Goal: Information Seeking & Learning: Learn about a topic

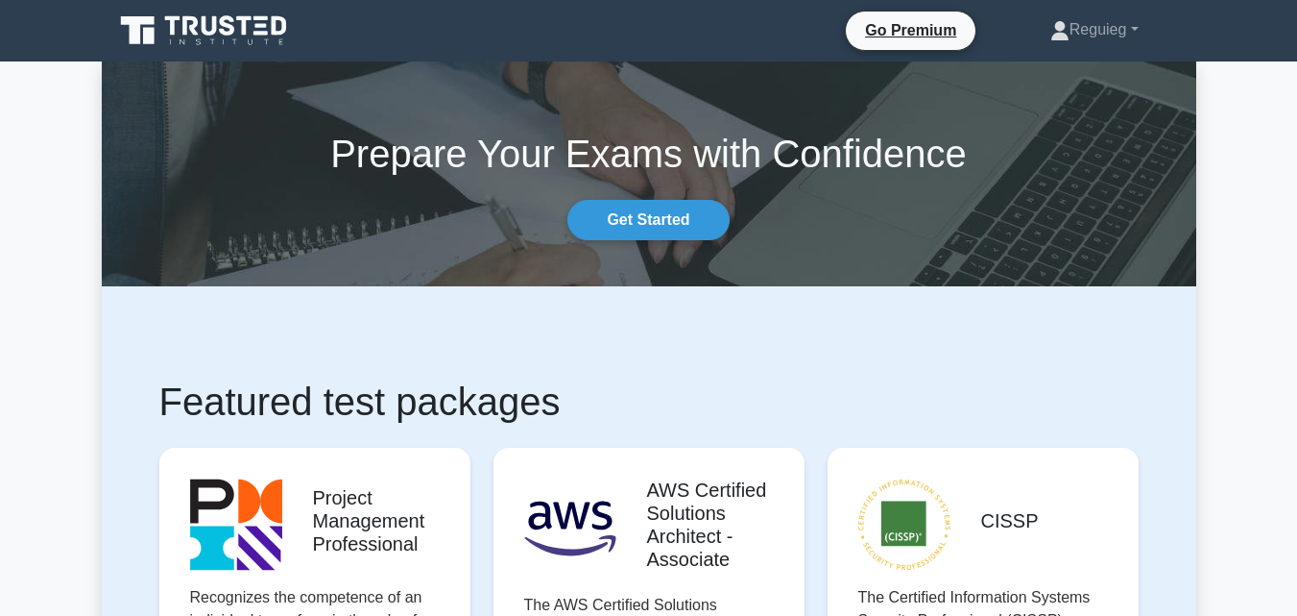
click at [197, 17] on icon at bounding box center [205, 30] width 184 height 36
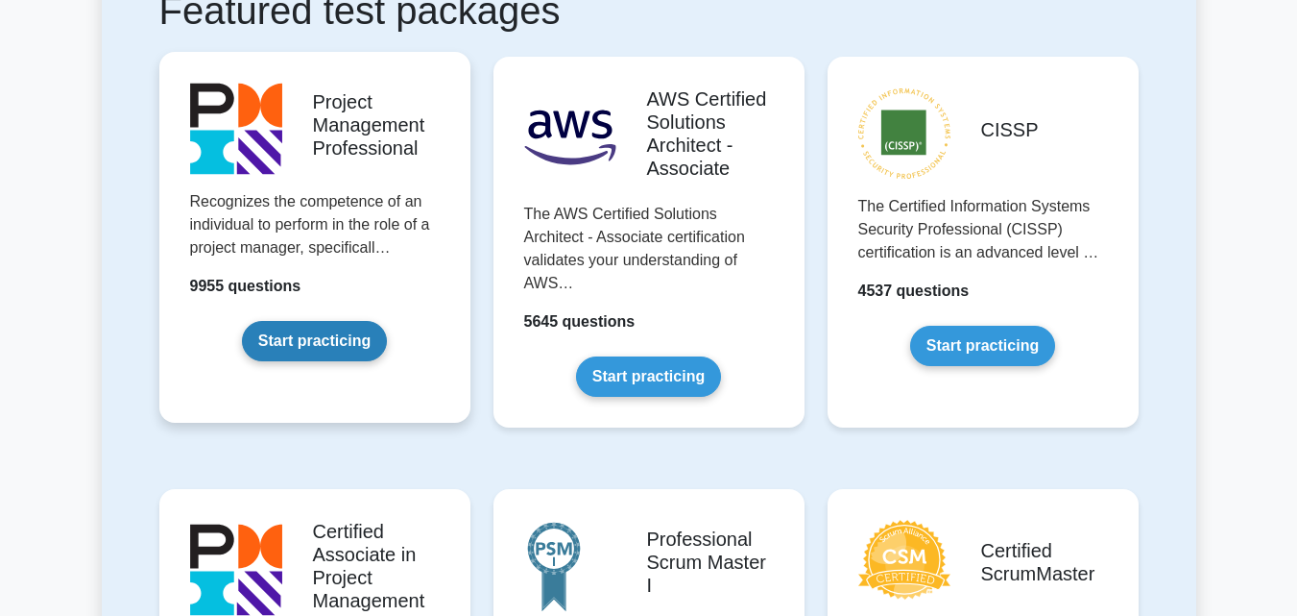
scroll to position [363, 0]
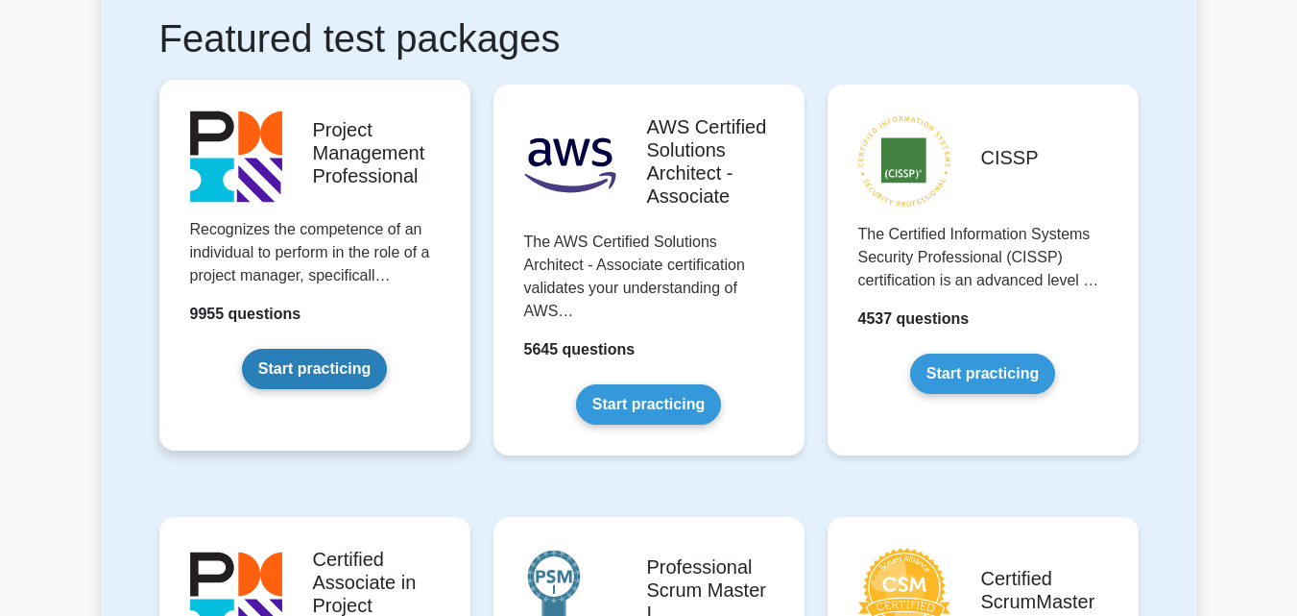
click at [323, 364] on link "Start practicing" at bounding box center [314, 369] width 145 height 40
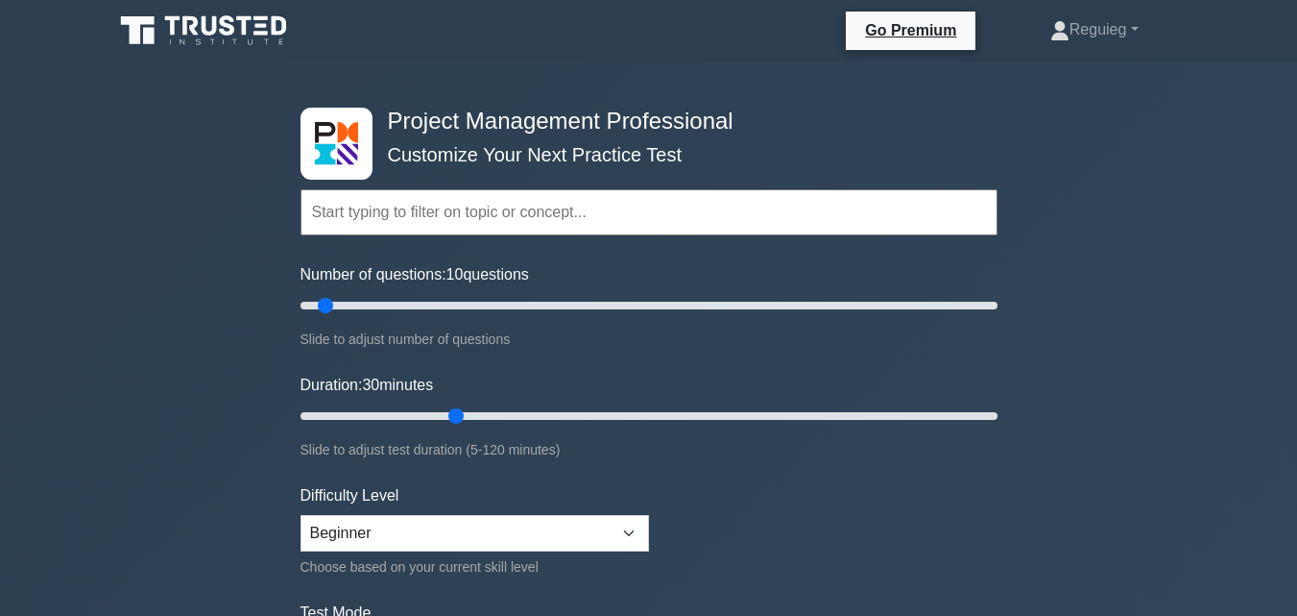
drag, startPoint x: 340, startPoint y: 302, endPoint x: 328, endPoint y: 305, distance: 11.9
type input "10"
click at [328, 305] on input "Number of questions: 10 questions" at bounding box center [649, 305] width 697 height 23
drag, startPoint x: 453, startPoint y: 415, endPoint x: 352, endPoint y: 416, distance: 100.8
type input "15"
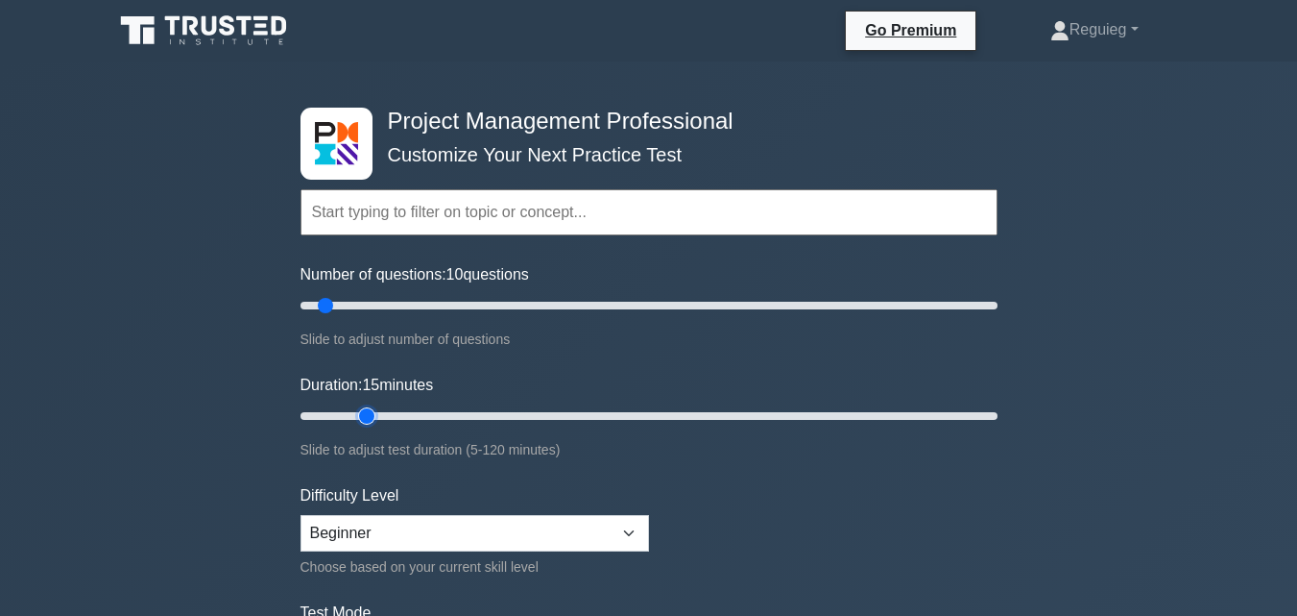
click at [352, 416] on input "Duration: 15 minutes" at bounding box center [649, 415] width 697 height 23
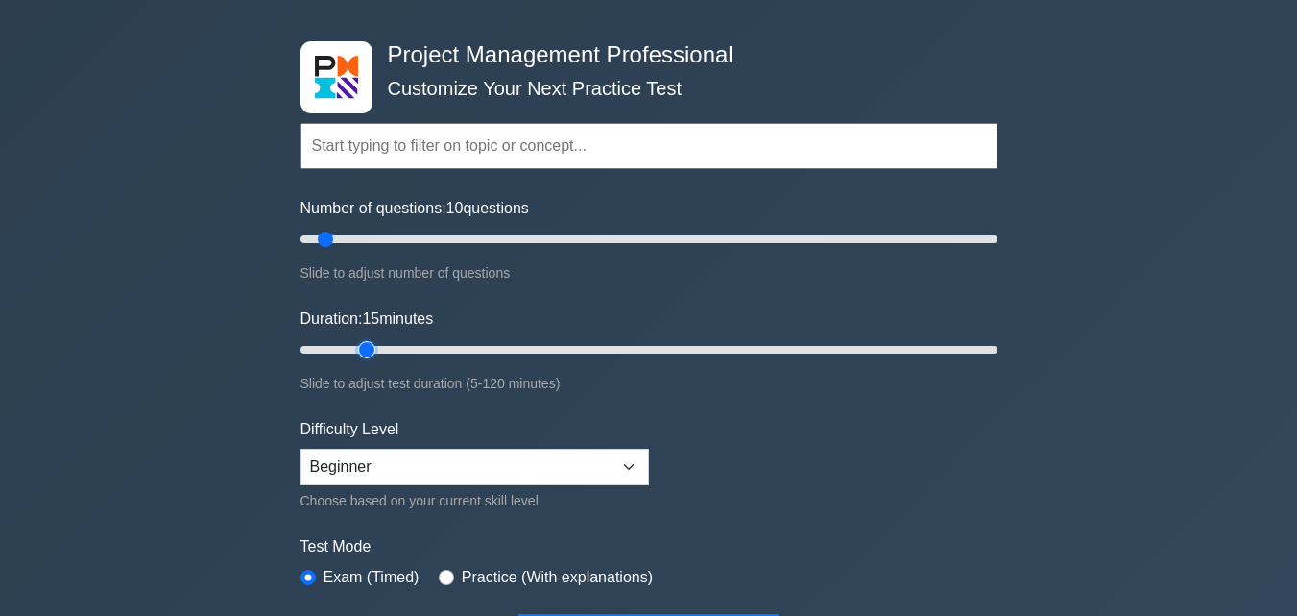
scroll to position [288, 0]
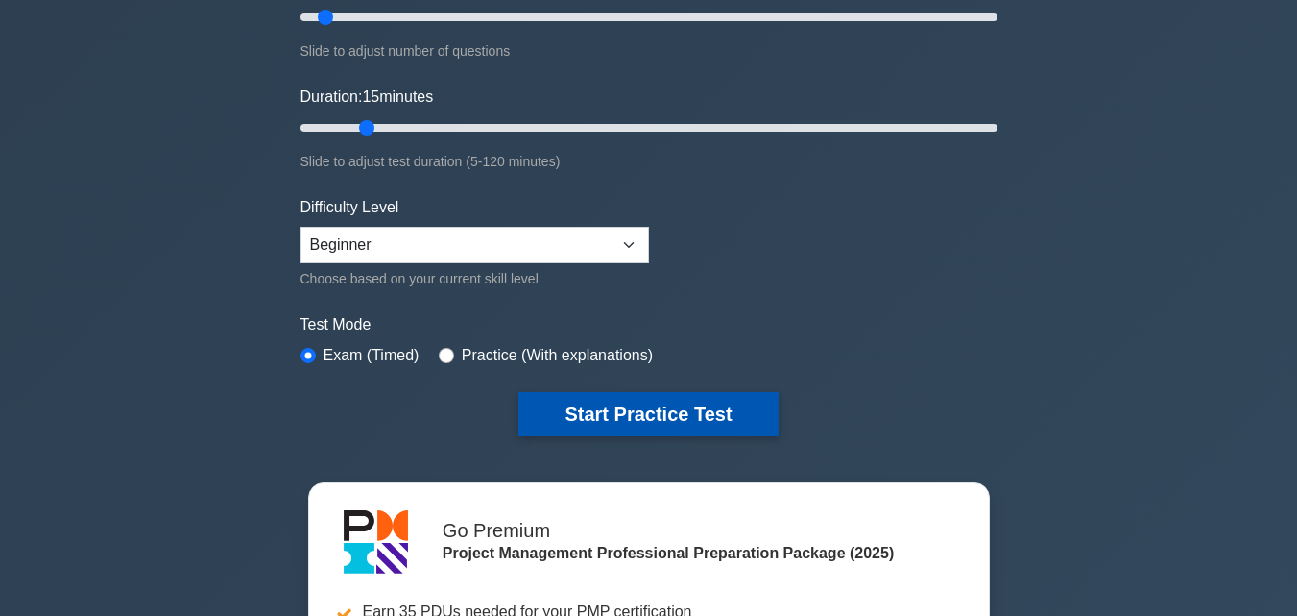
click at [571, 394] on button "Start Practice Test" at bounding box center [648, 414] width 259 height 44
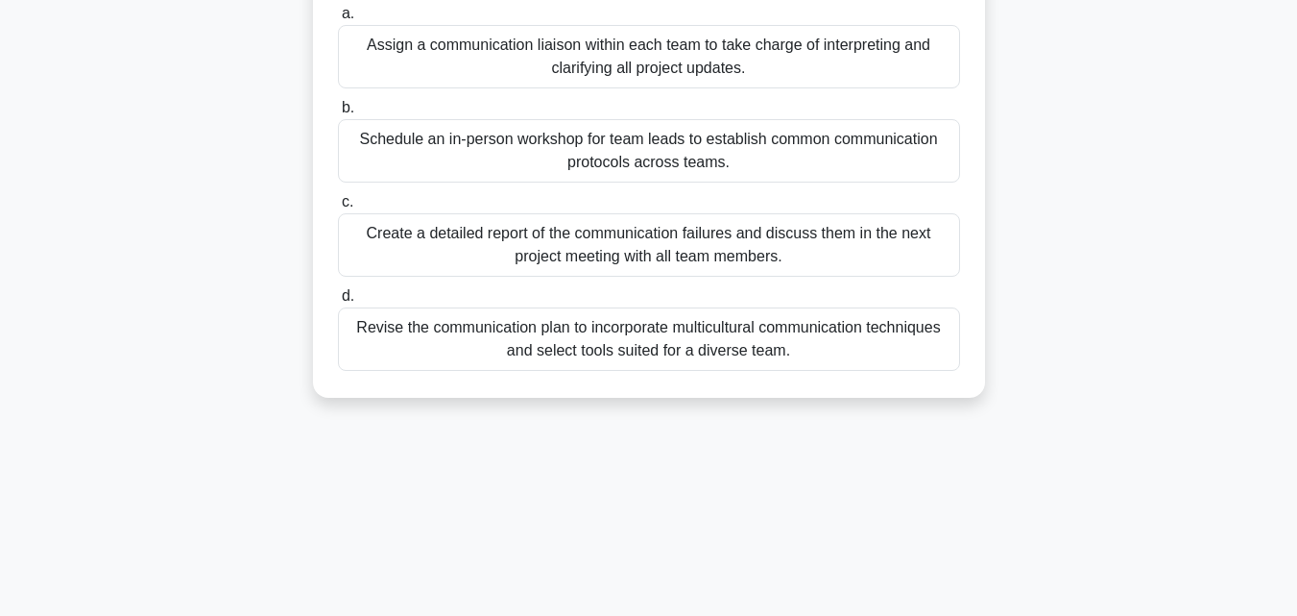
scroll to position [384, 0]
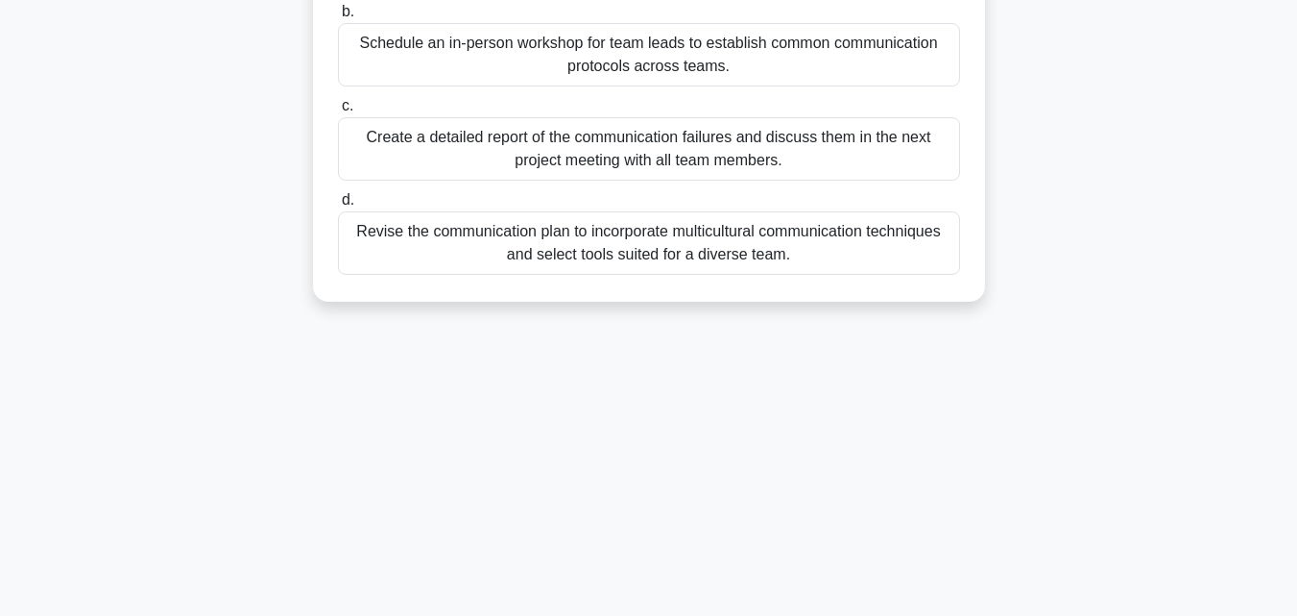
click at [462, 251] on div "Revise the communication plan to incorporate multicultural communication techni…" at bounding box center [649, 242] width 622 height 63
click at [338, 206] on input "d. Revise the communication plan to incorporate multicultural communication tec…" at bounding box center [338, 200] width 0 height 12
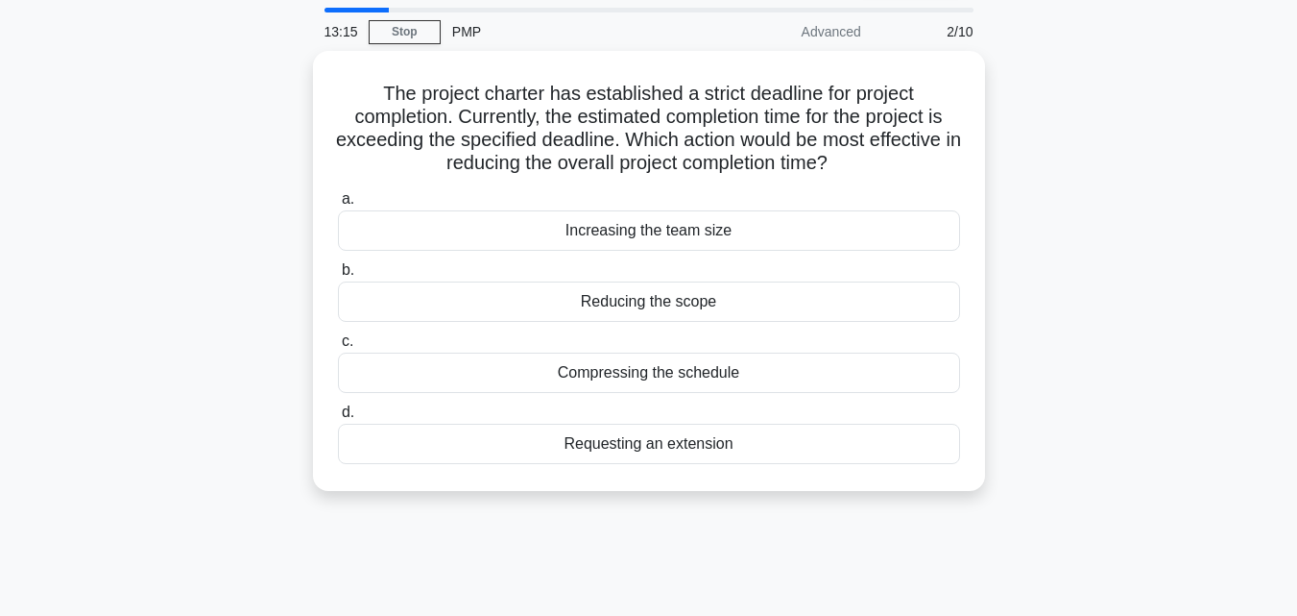
scroll to position [96, 0]
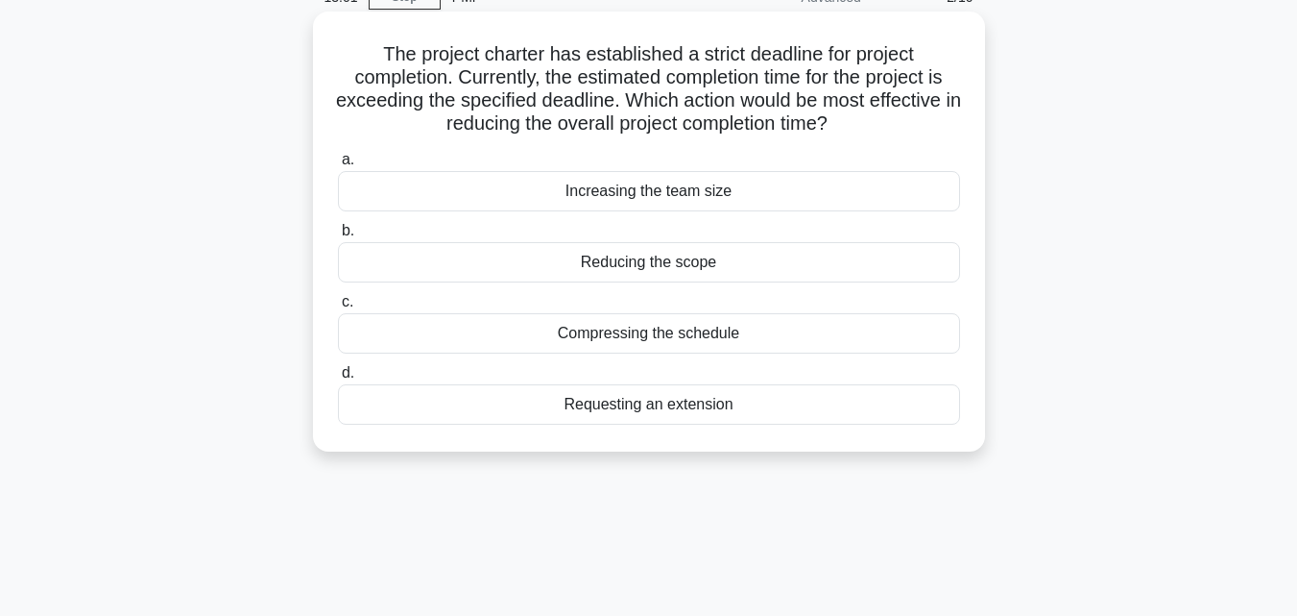
click at [588, 339] on div "Compressing the schedule" at bounding box center [649, 333] width 622 height 40
click at [338, 308] on input "c. Compressing the schedule" at bounding box center [338, 302] width 0 height 12
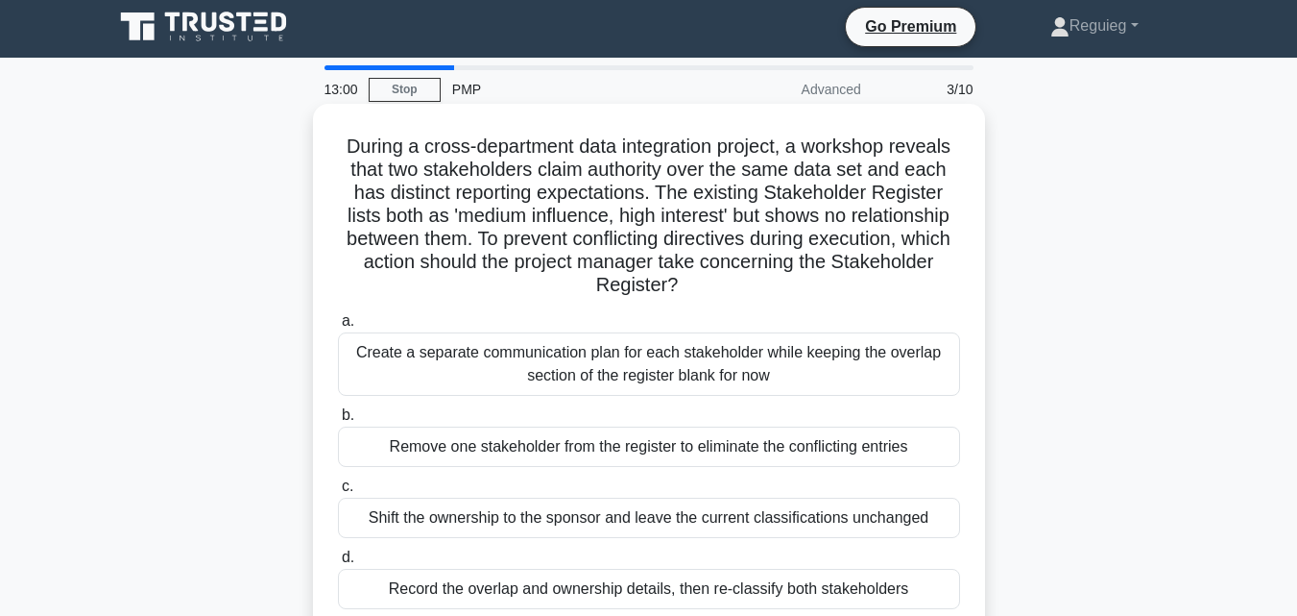
scroll to position [0, 0]
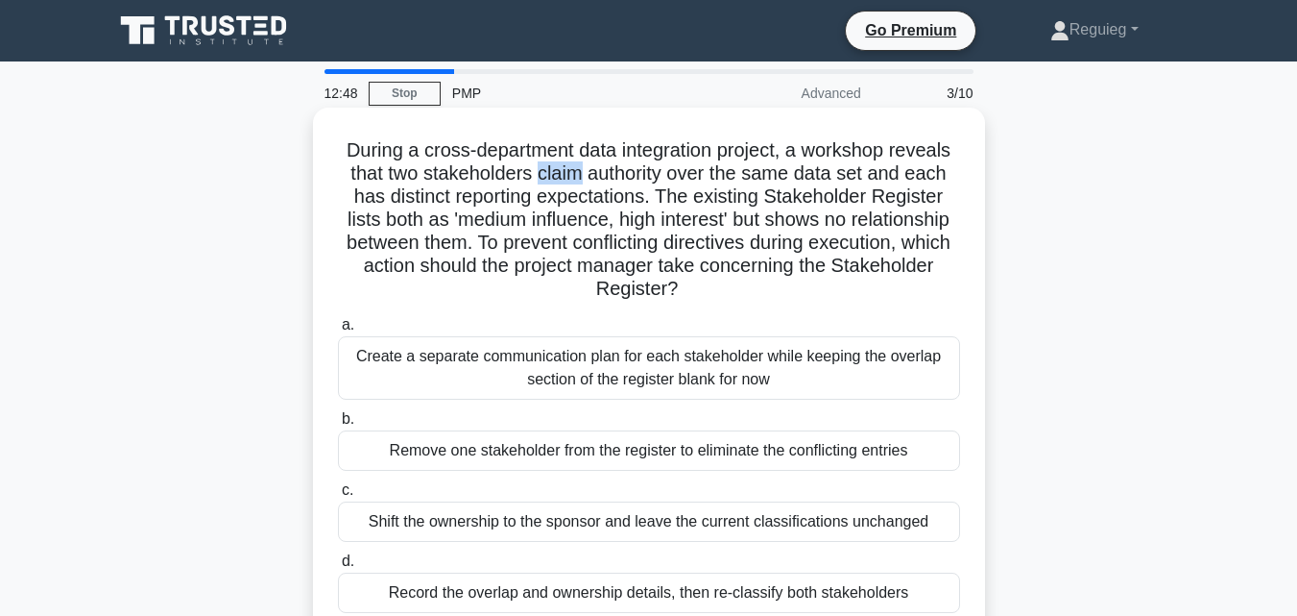
drag, startPoint x: 585, startPoint y: 169, endPoint x: 535, endPoint y: 176, distance: 50.4
click at [535, 176] on h5 "During a cross-department data integration project, a workshop reveals that two…" at bounding box center [649, 219] width 626 height 163
copy h5 "claim"
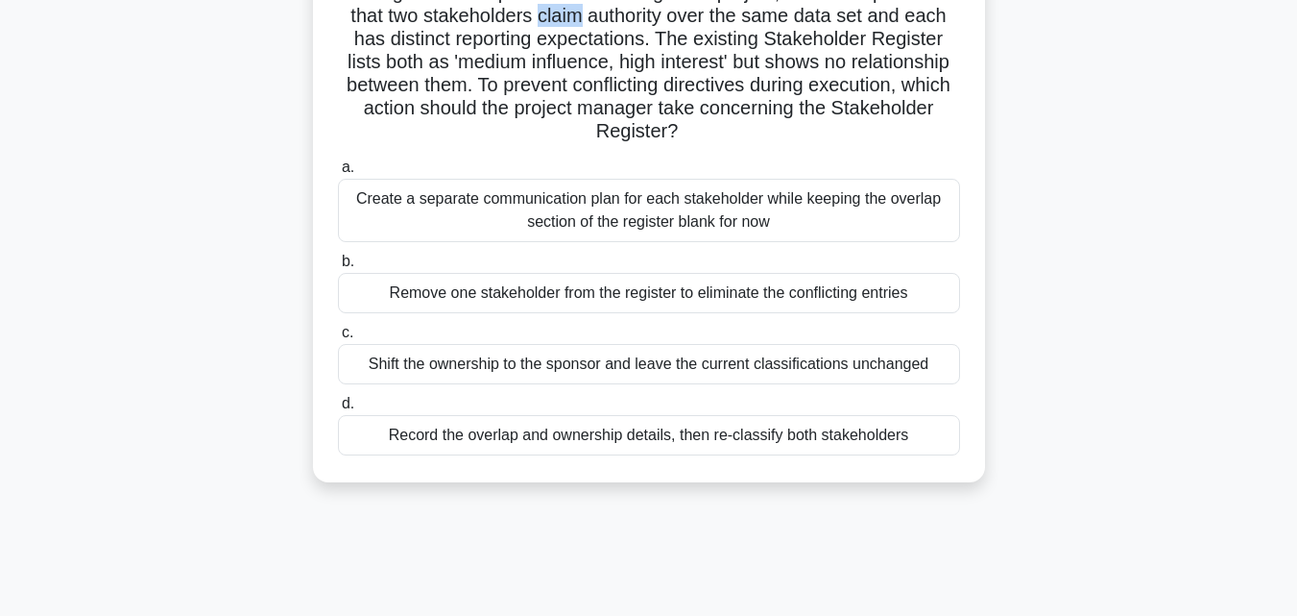
scroll to position [192, 0]
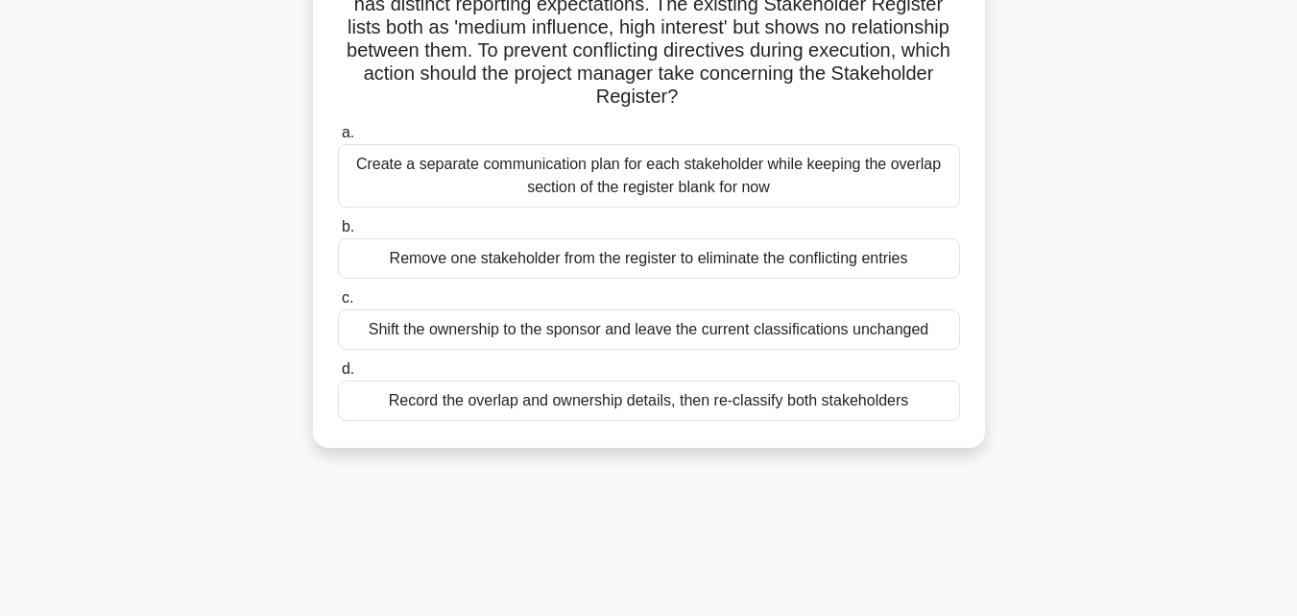
click at [476, 399] on div "Record the overlap and ownership details, then re-classify both stakeholders" at bounding box center [649, 400] width 622 height 40
click at [338, 375] on input "d. Record the overlap and ownership details, then re-classify both stakeholders" at bounding box center [338, 369] width 0 height 12
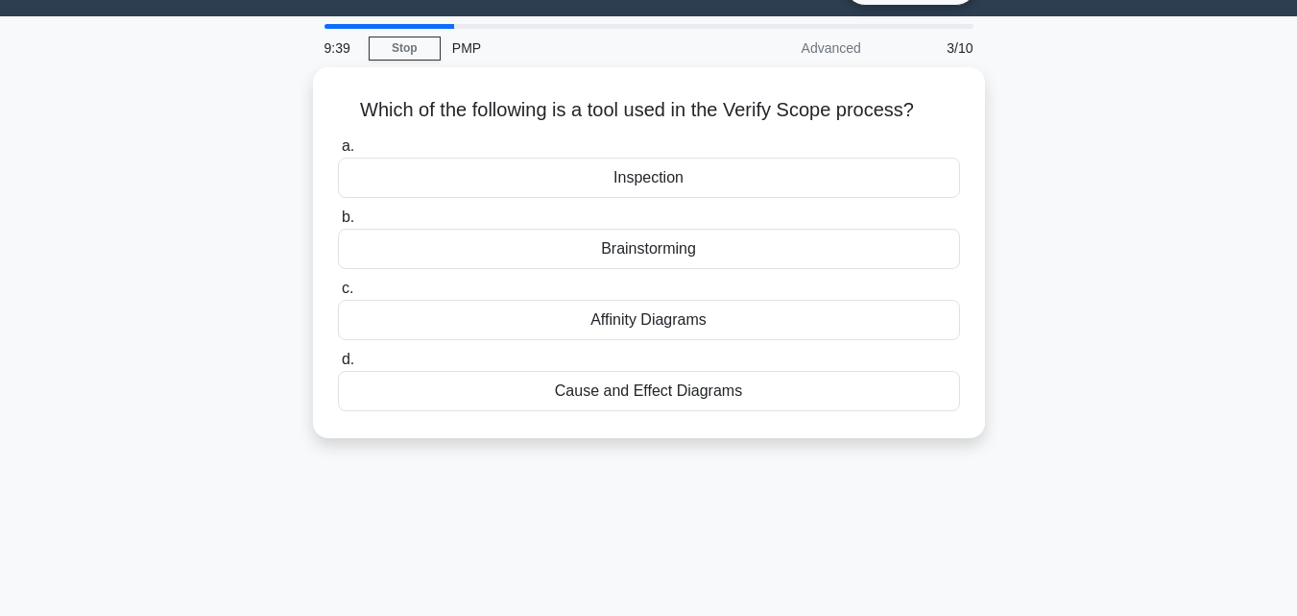
scroll to position [0, 0]
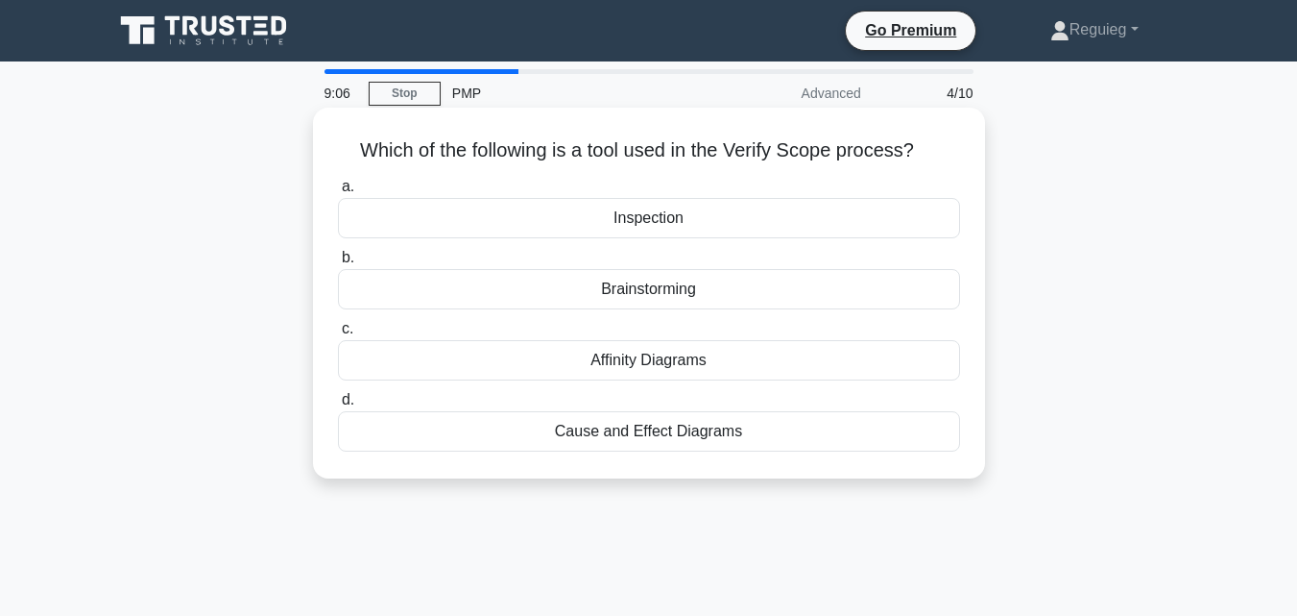
click at [555, 223] on div "Inspection" at bounding box center [649, 218] width 622 height 40
click at [338, 193] on input "a. Inspection" at bounding box center [338, 187] width 0 height 12
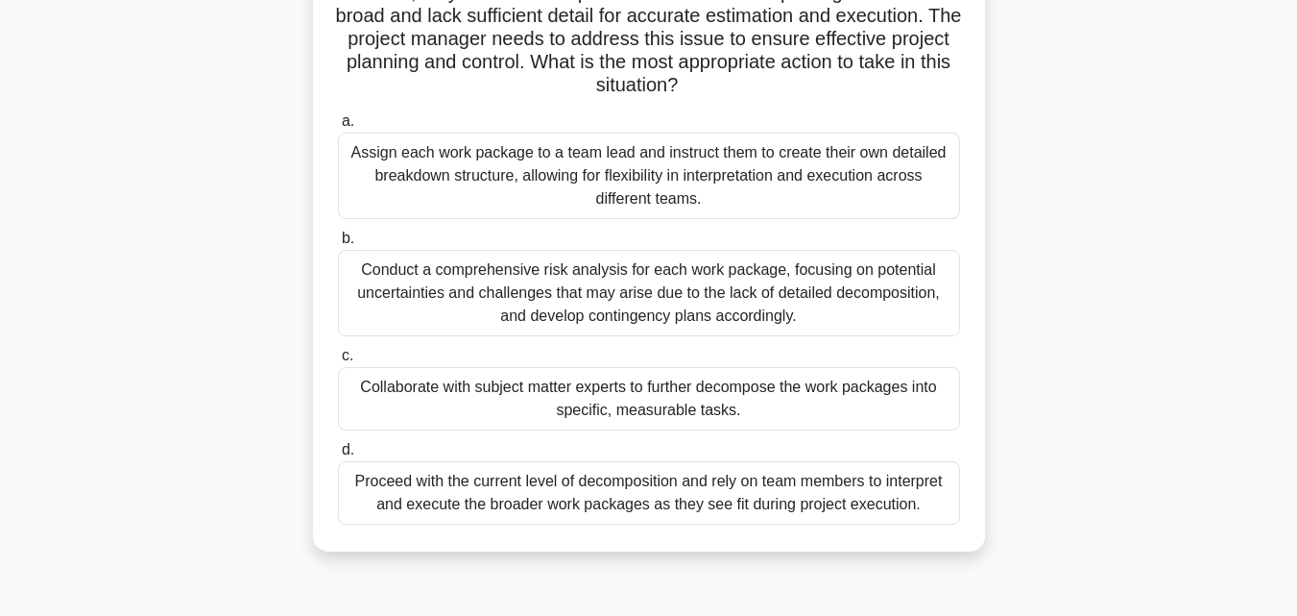
scroll to position [192, 0]
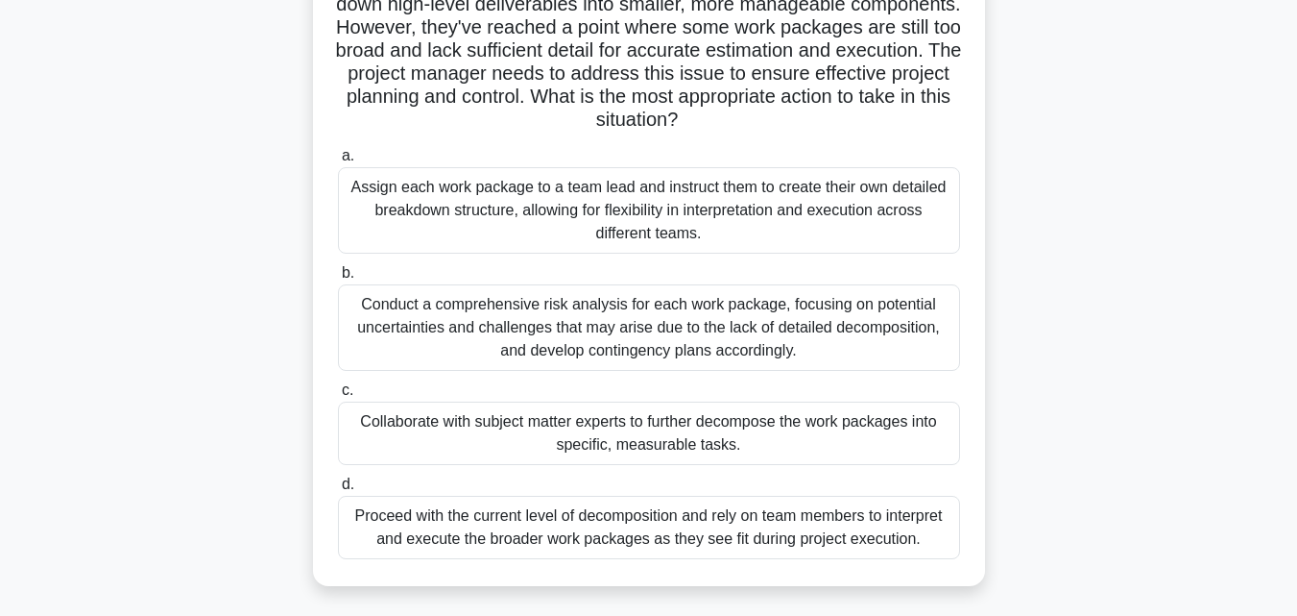
click at [532, 222] on div "Assign each work package to a team lead and instruct them to create their own d…" at bounding box center [649, 210] width 622 height 86
click at [338, 162] on input "a. Assign each work package to a team lead and instruct them to create their ow…" at bounding box center [338, 156] width 0 height 12
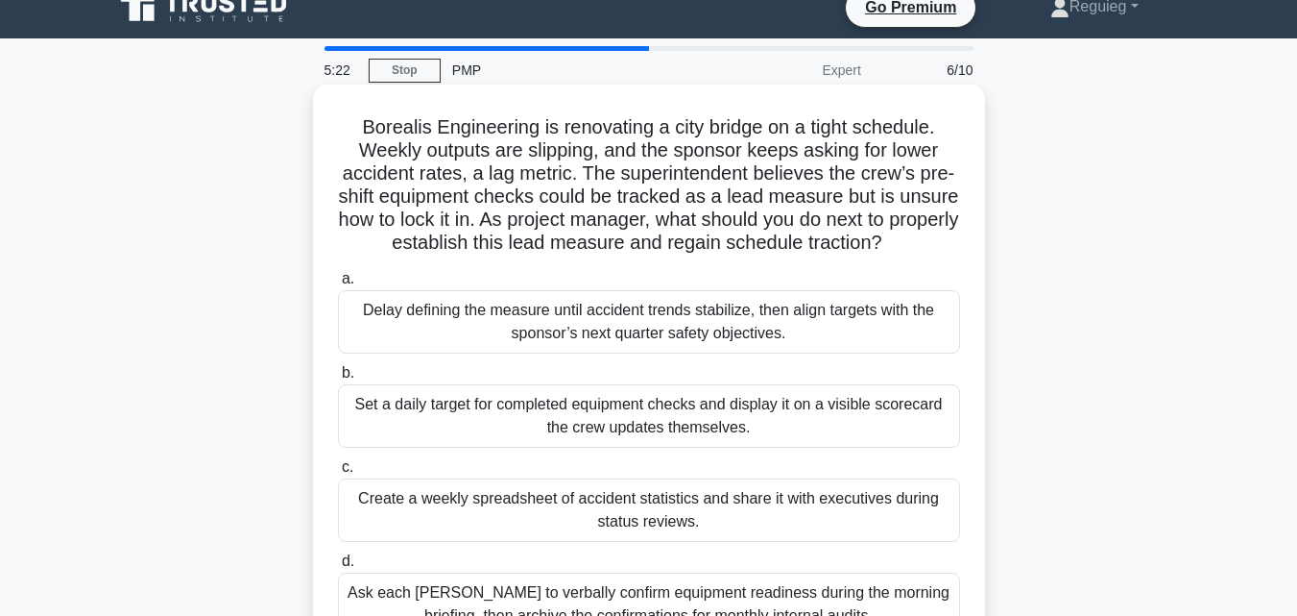
scroll to position [0, 0]
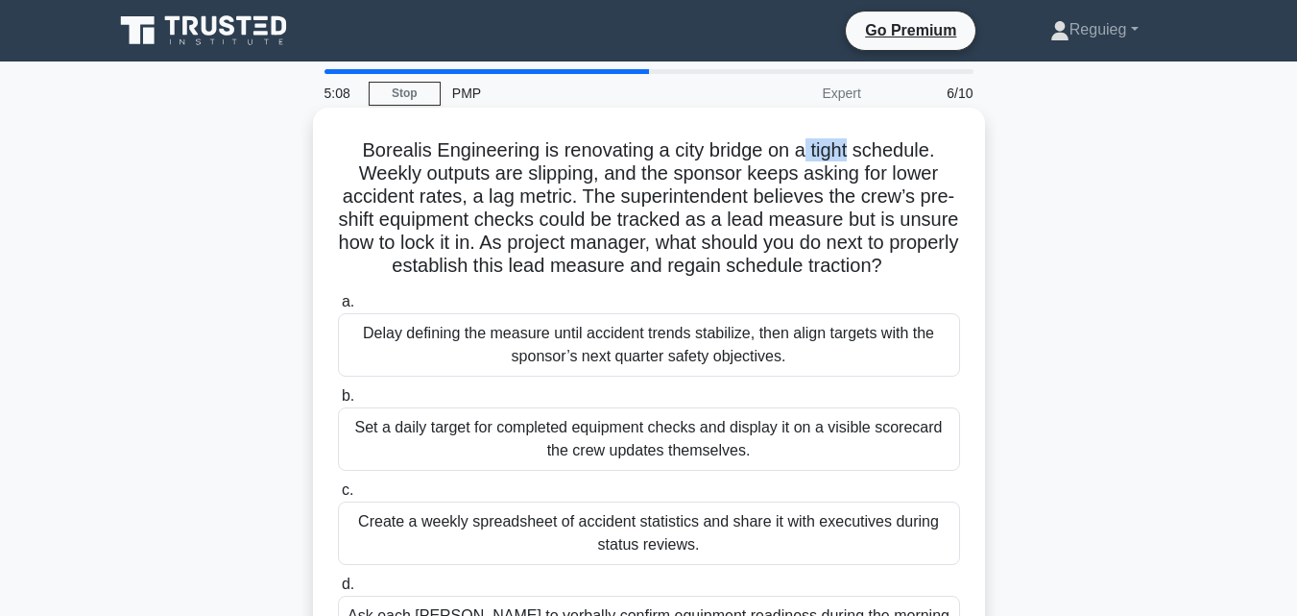
drag, startPoint x: 856, startPoint y: 147, endPoint x: 806, endPoint y: 153, distance: 50.3
click at [806, 153] on h5 "Borealis Engineering is renovating a city bridge on a tight schedule. Weekly ou…" at bounding box center [649, 208] width 626 height 140
copy h5 "tight"
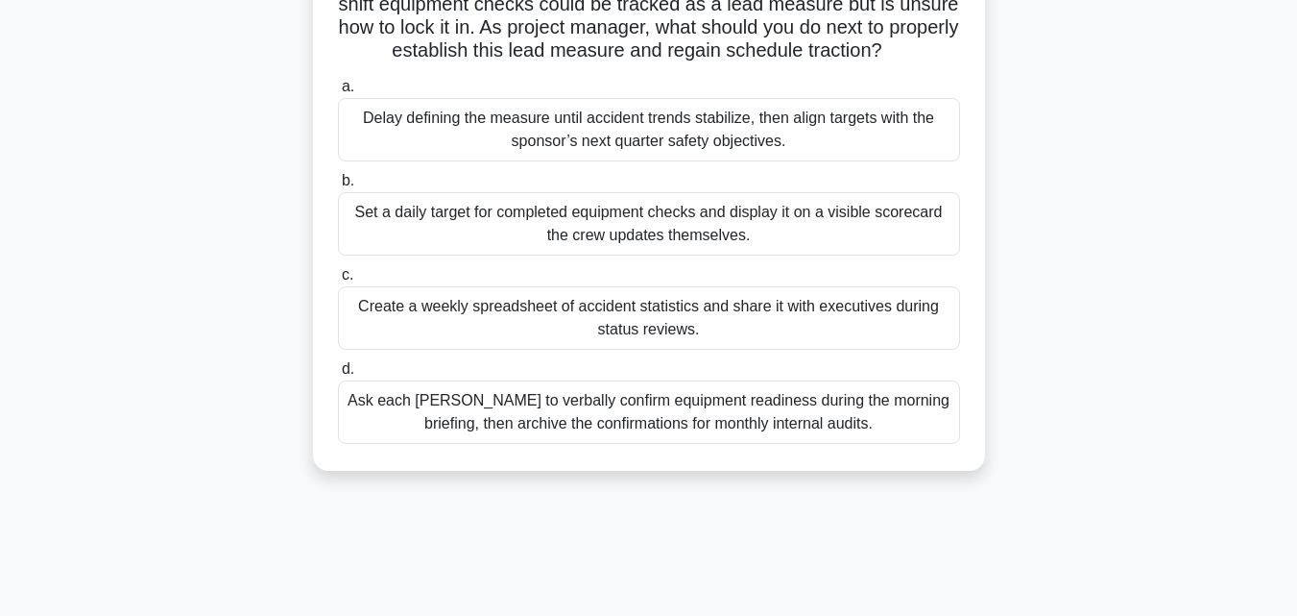
scroll to position [96, 0]
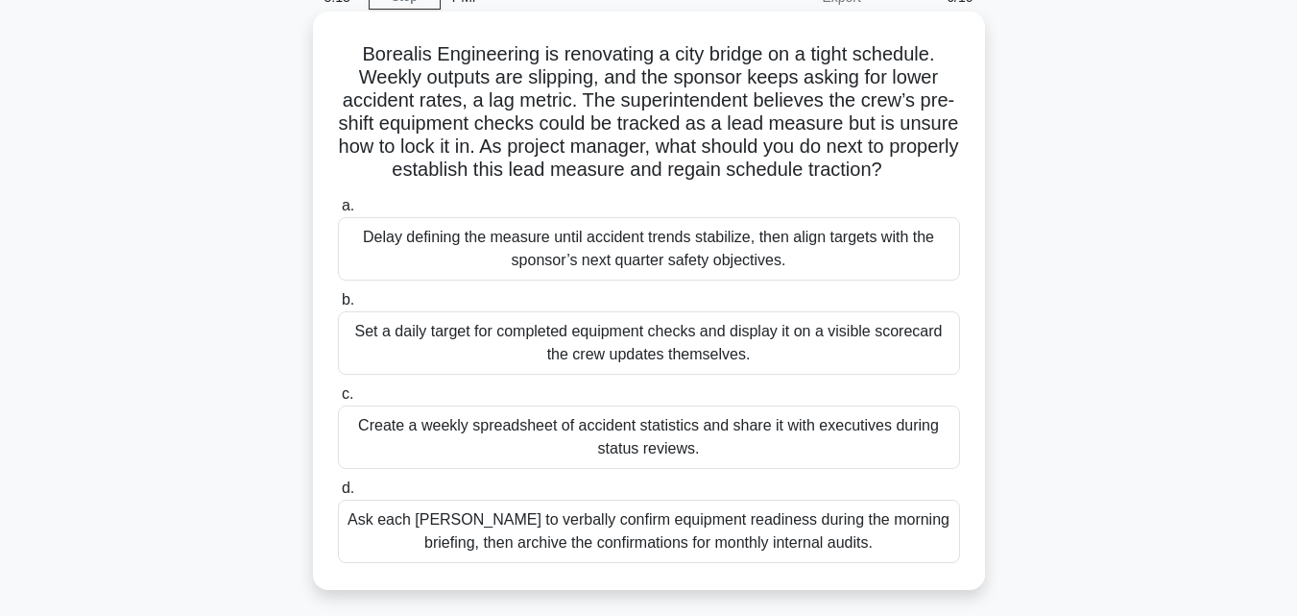
click at [601, 280] on div "Delay defining the measure until accident trends stabilize, then align targets …" at bounding box center [649, 248] width 622 height 63
click at [338, 212] on input "a. Delay defining the measure until accident trends stabilize, then align targe…" at bounding box center [338, 206] width 0 height 12
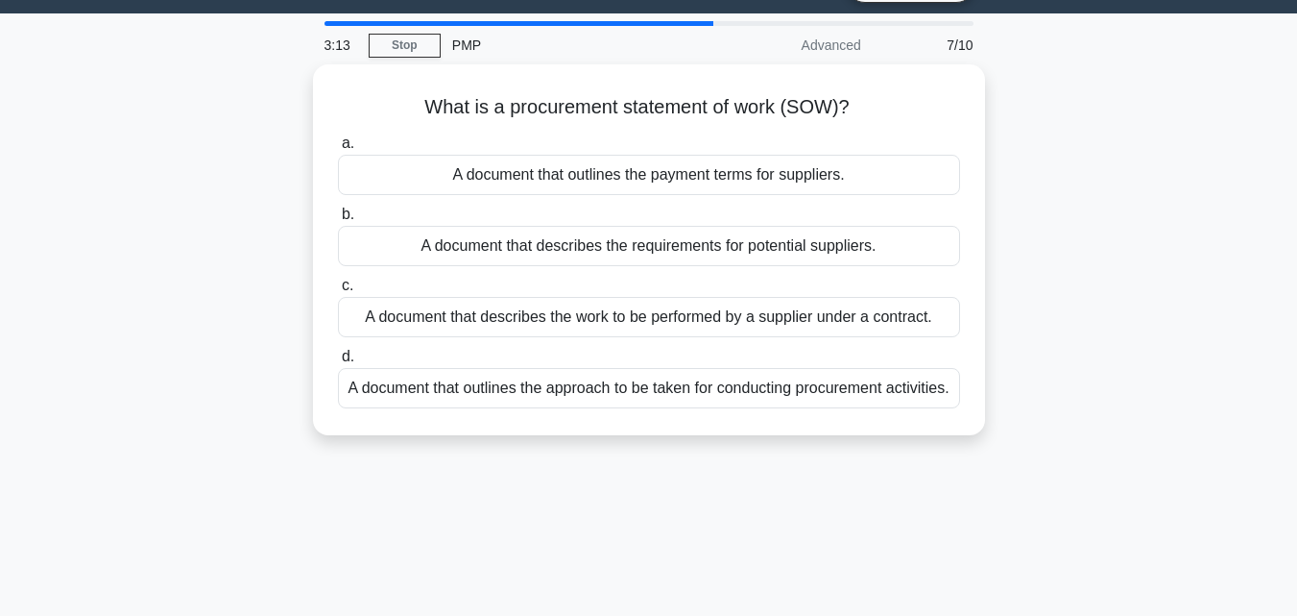
scroll to position [0, 0]
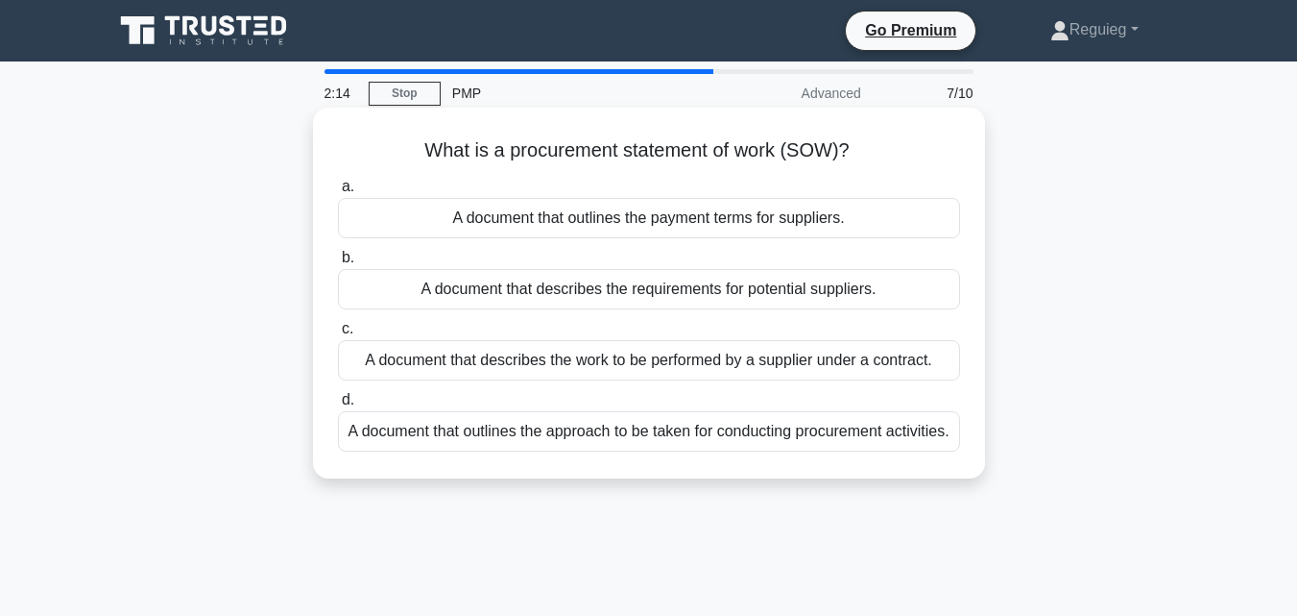
click at [577, 450] on div "A document that outlines the approach to be taken for conducting procurement ac…" at bounding box center [649, 431] width 622 height 40
click at [338, 406] on input "d. A document that outlines the approach to be taken for conducting procurement…" at bounding box center [338, 400] width 0 height 12
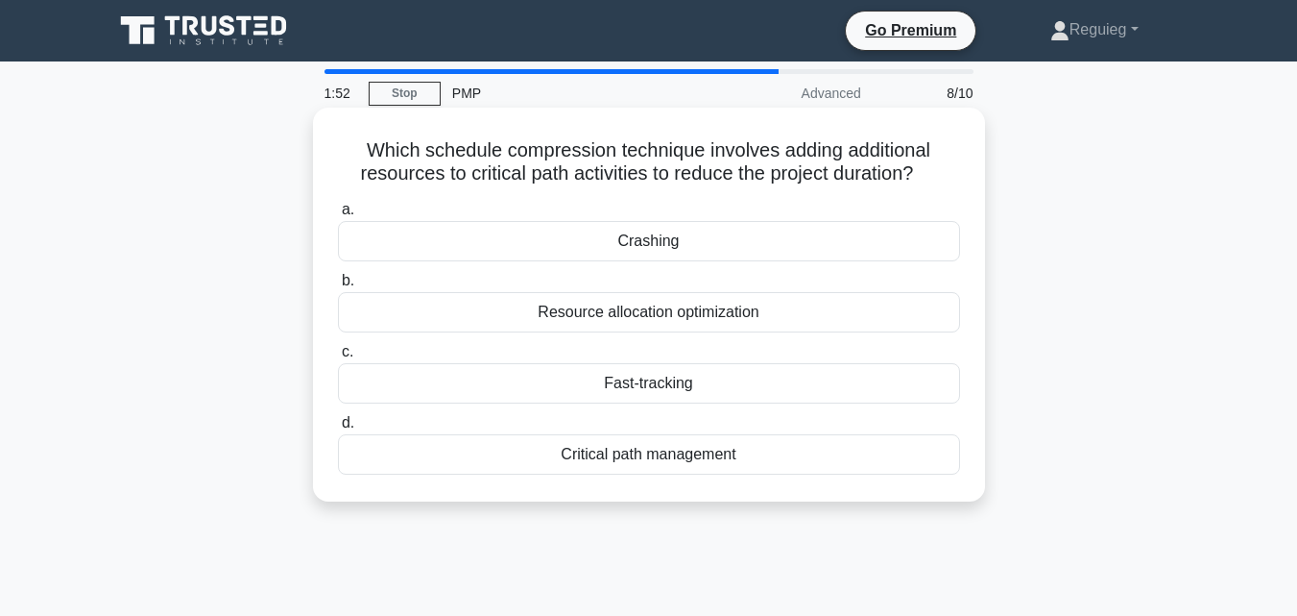
click at [612, 249] on div "Crashing" at bounding box center [649, 241] width 622 height 40
click at [338, 216] on input "a. Crashing" at bounding box center [338, 210] width 0 height 12
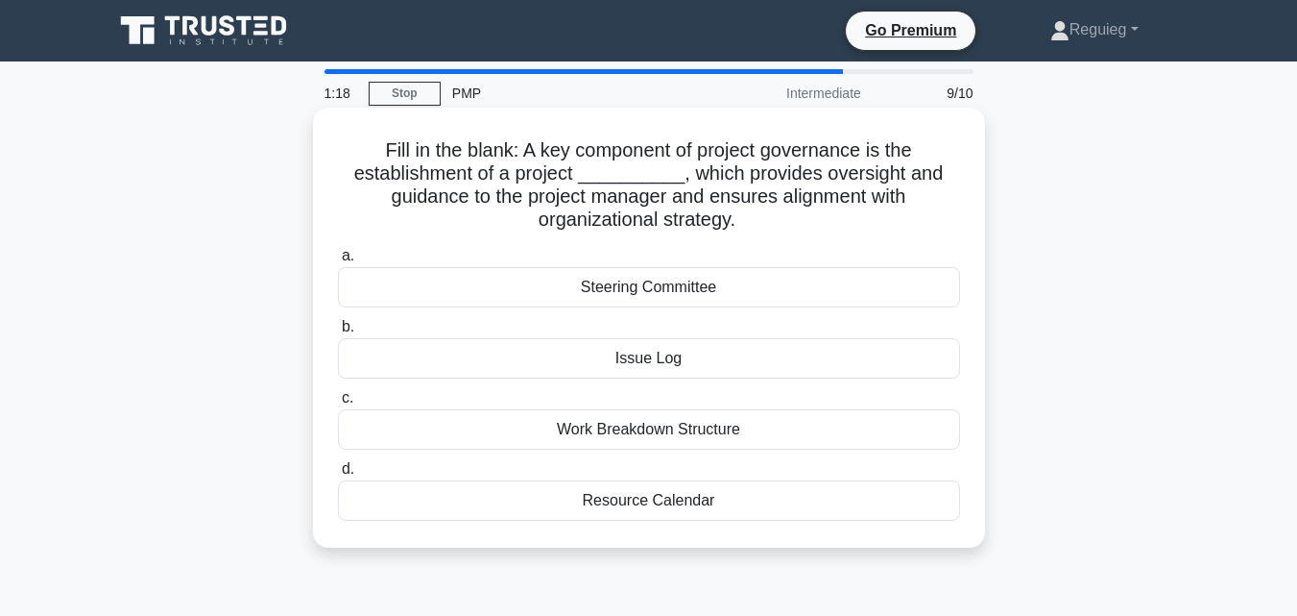
click at [713, 367] on div "Issue Log" at bounding box center [649, 358] width 622 height 40
click at [338, 333] on input "b. Issue Log" at bounding box center [338, 327] width 0 height 12
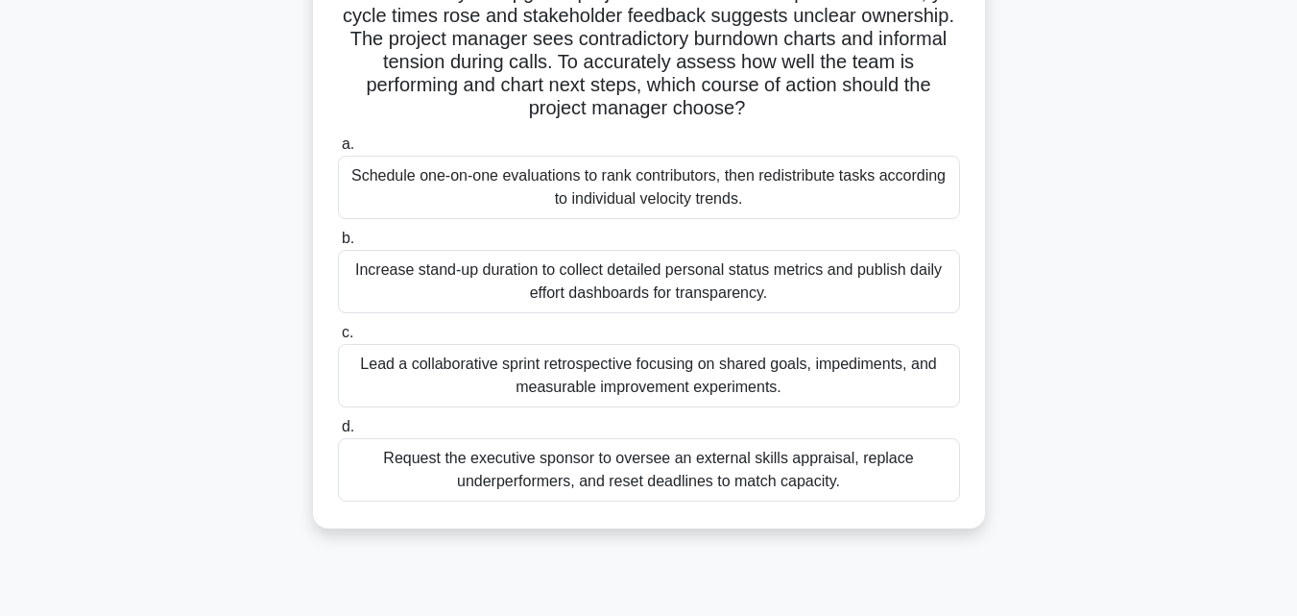
scroll to position [192, 0]
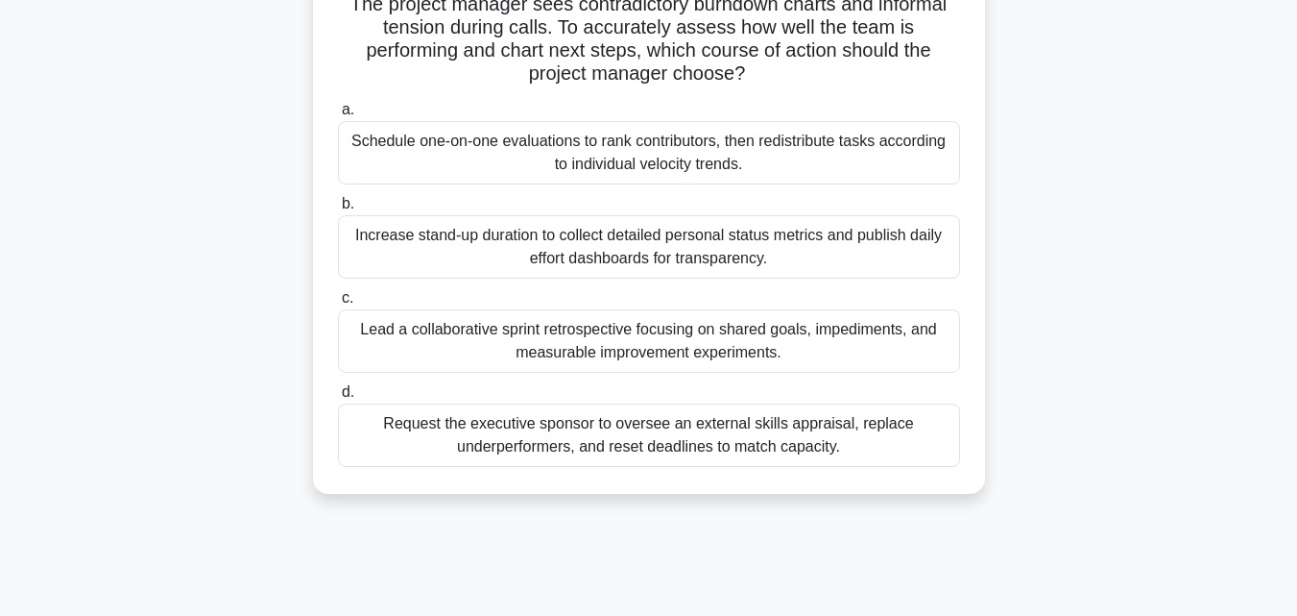
click at [619, 354] on div "Lead a collaborative sprint retrospective focusing on shared goals, impediments…" at bounding box center [649, 340] width 622 height 63
click at [338, 304] on input "c. Lead a collaborative sprint retrospective focusing on shared goals, impedime…" at bounding box center [338, 298] width 0 height 12
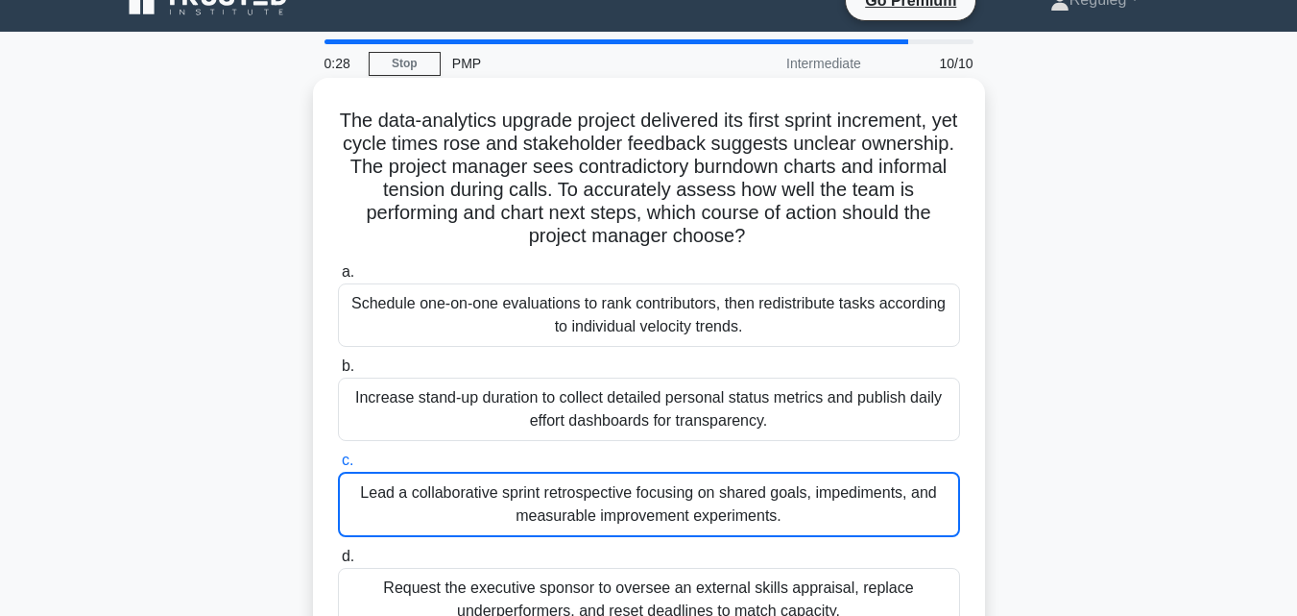
scroll to position [0, 0]
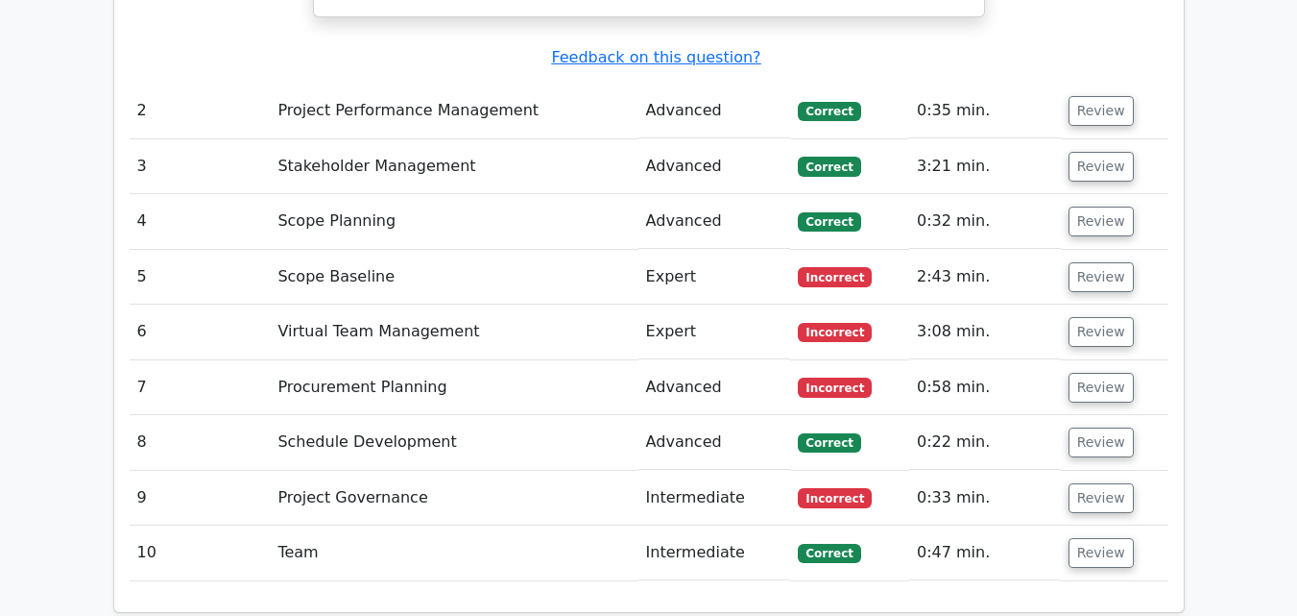
scroll to position [2881, 0]
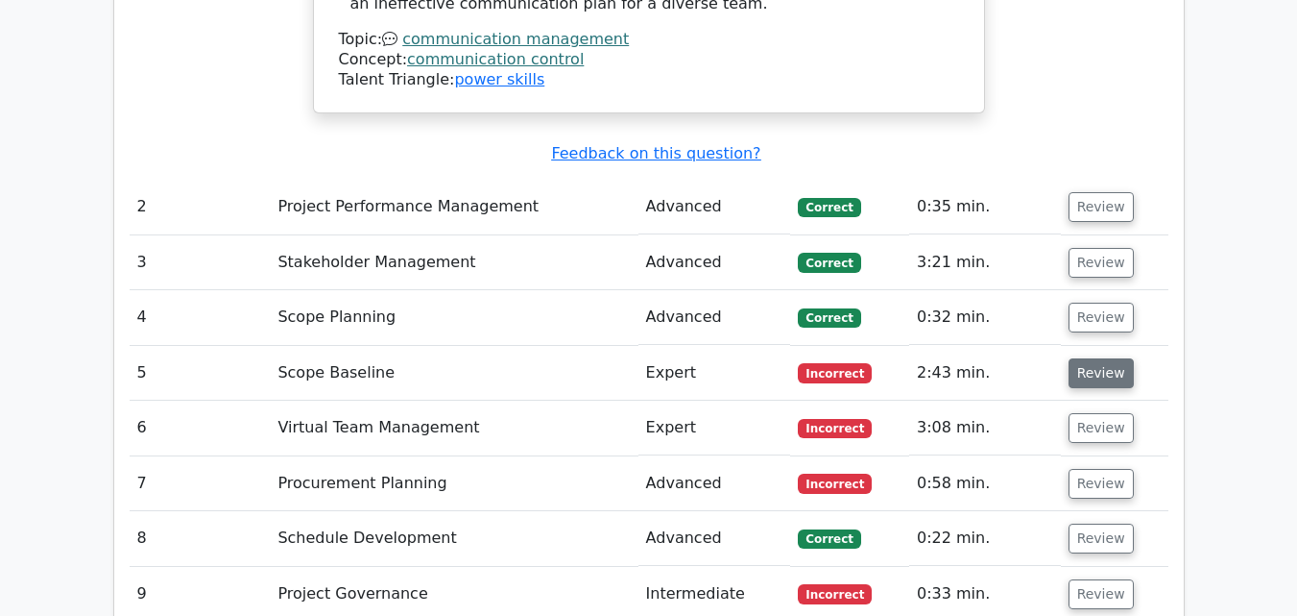
click at [1087, 358] on button "Review" at bounding box center [1101, 373] width 65 height 30
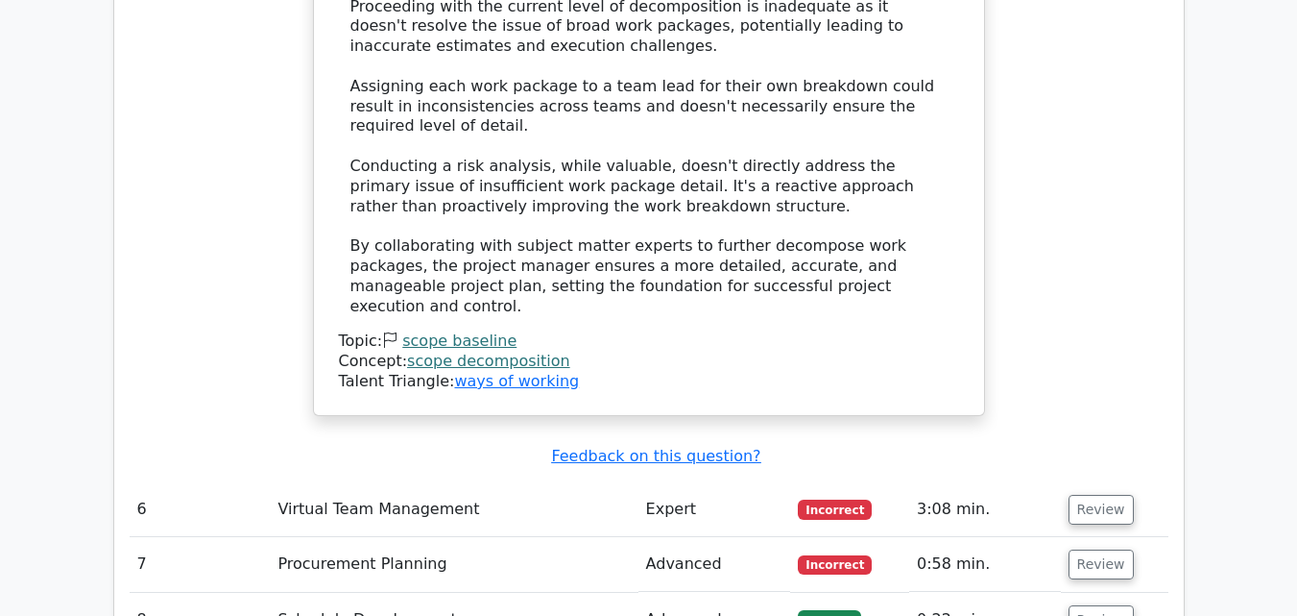
scroll to position [4321, 0]
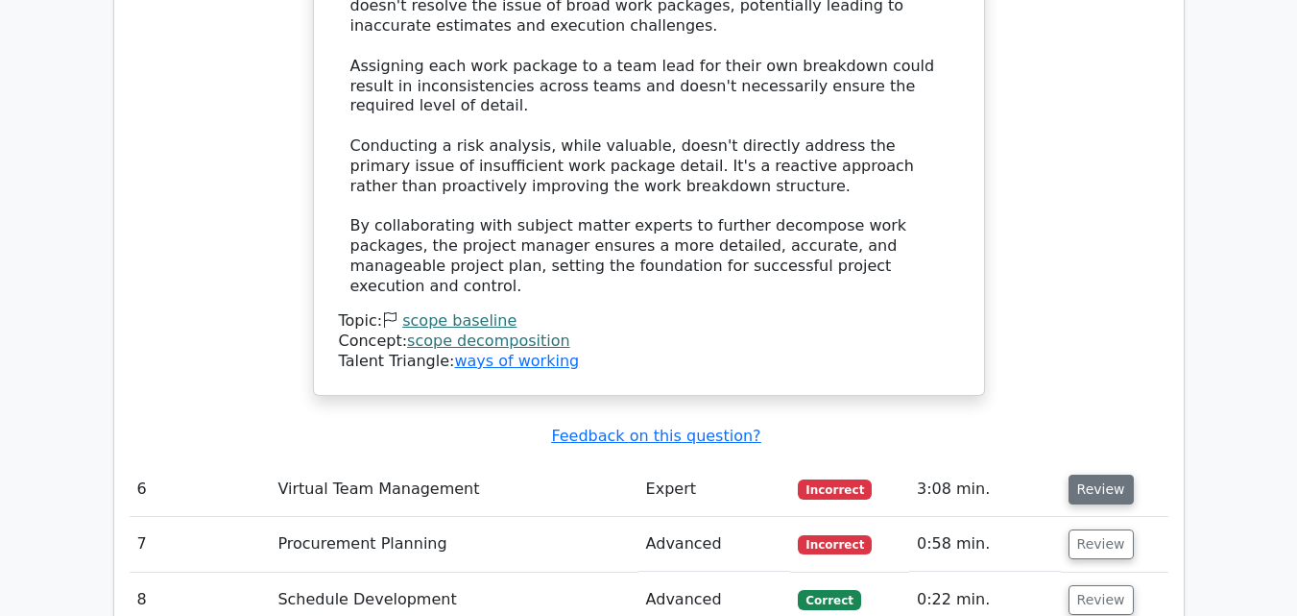
click at [1098, 474] on button "Review" at bounding box center [1101, 489] width 65 height 30
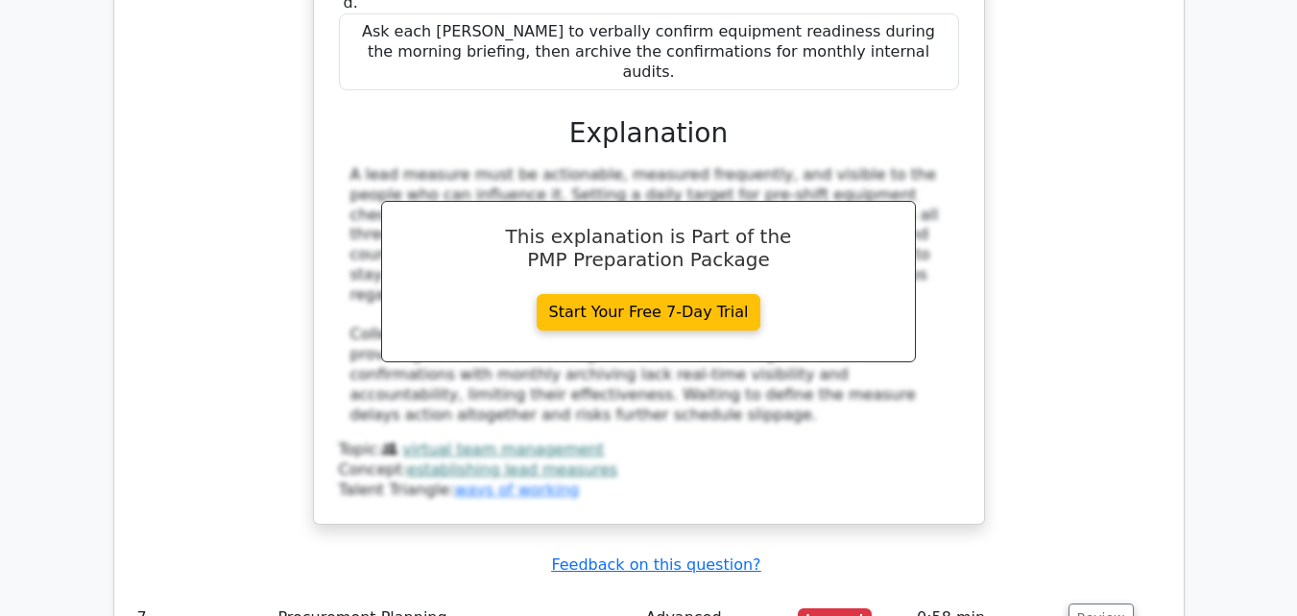
scroll to position [5473, 0]
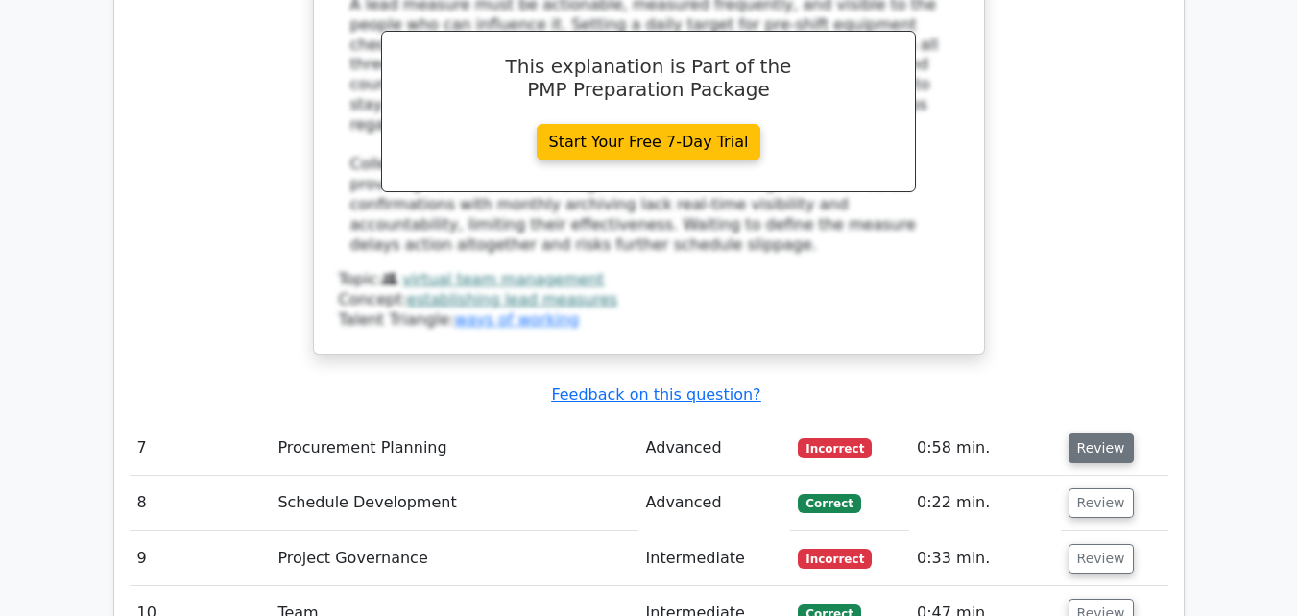
click at [1075, 433] on button "Review" at bounding box center [1101, 448] width 65 height 30
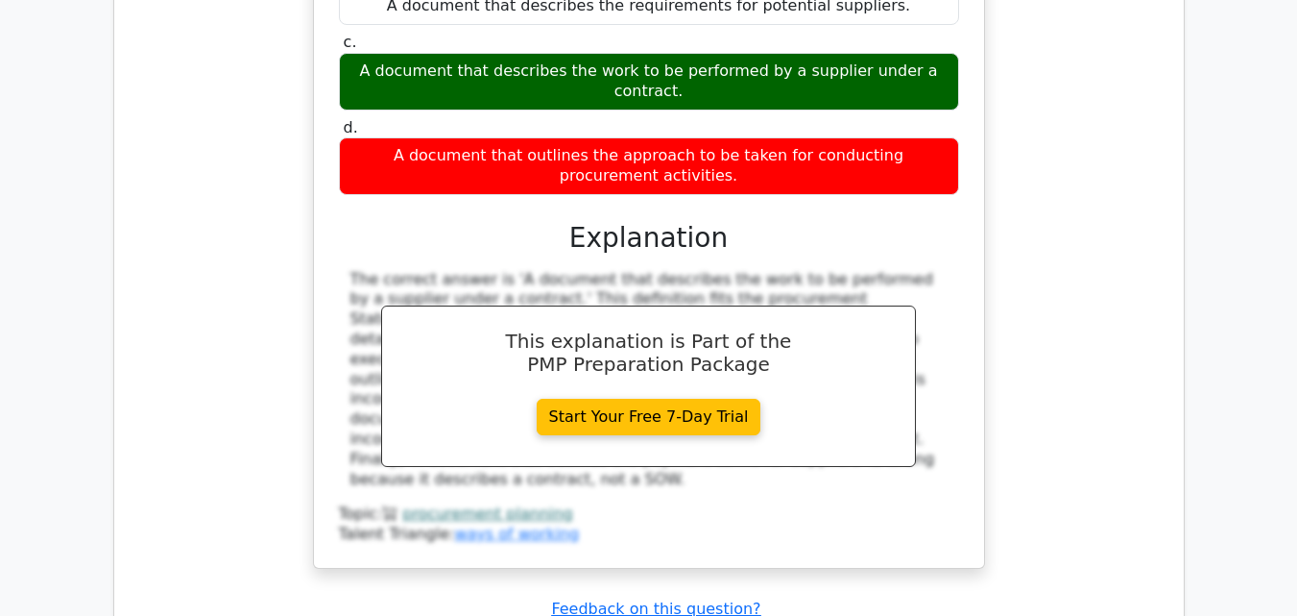
scroll to position [6146, 0]
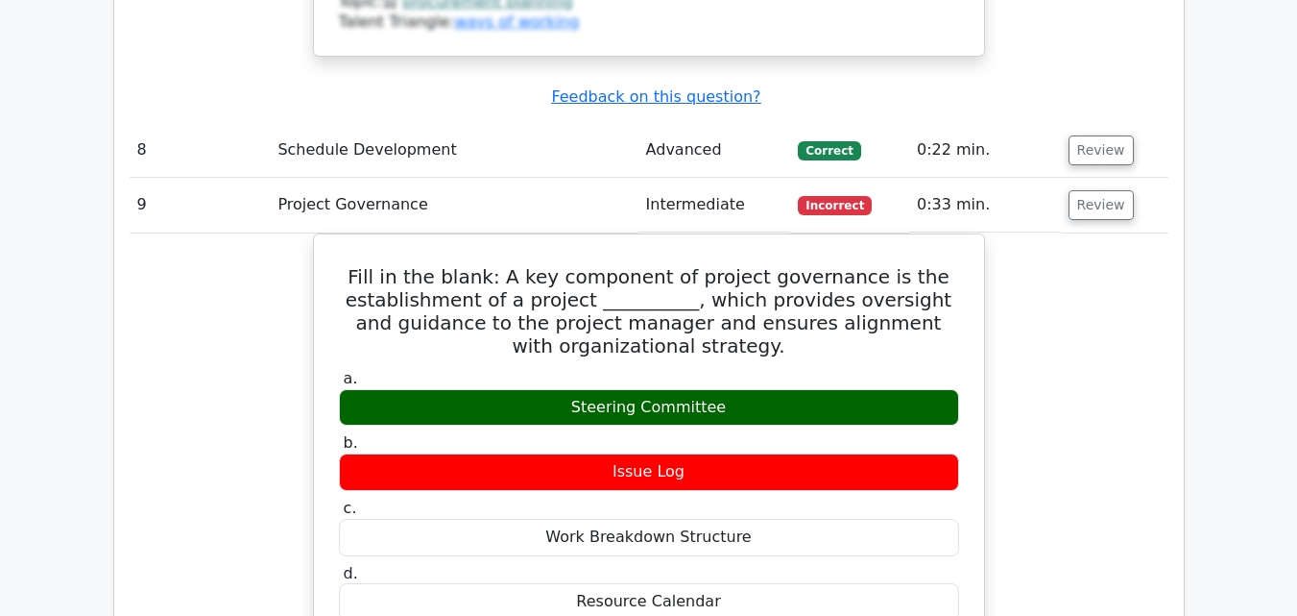
scroll to position [6626, 0]
